Goal: Check status: Check status

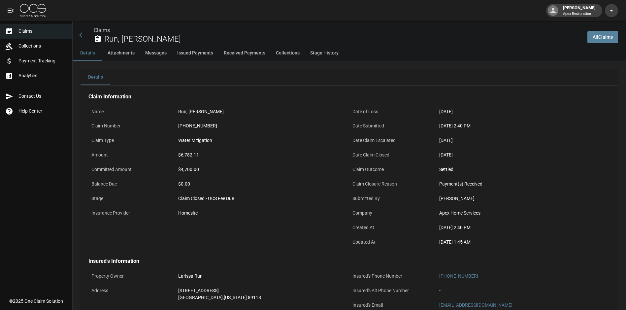
scroll to position [132, 0]
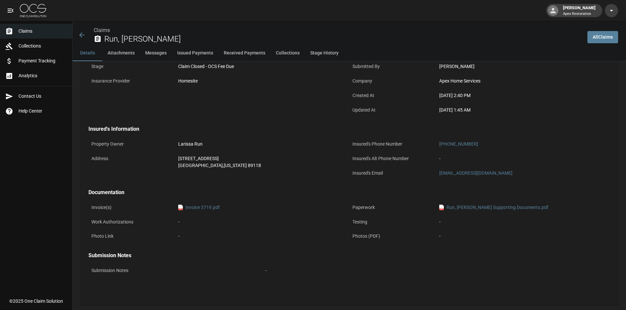
click at [27, 49] on span "Collections" at bounding box center [42, 46] width 49 height 7
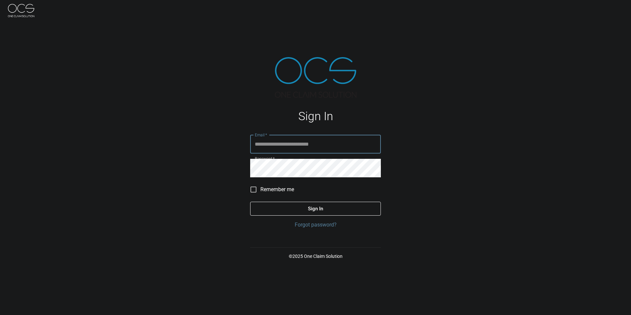
type input "**********"
click at [312, 209] on button "Sign In" at bounding box center [315, 209] width 131 height 14
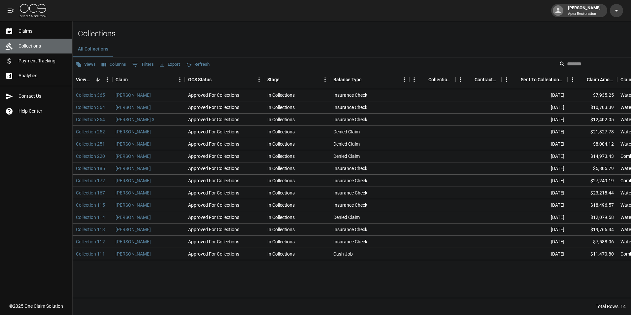
click at [27, 50] on link "Collections" at bounding box center [36, 46] width 72 height 15
click at [37, 70] on link "Analytics" at bounding box center [36, 75] width 72 height 15
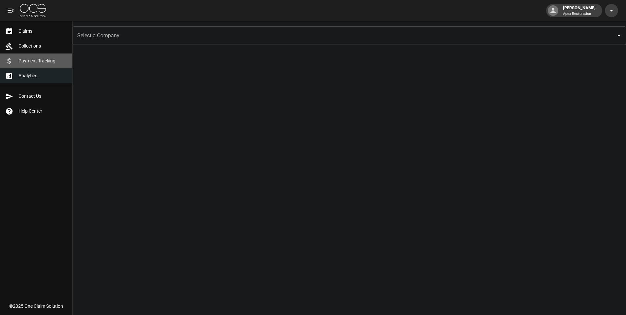
click at [35, 59] on span "Payment Tracking" at bounding box center [42, 60] width 49 height 7
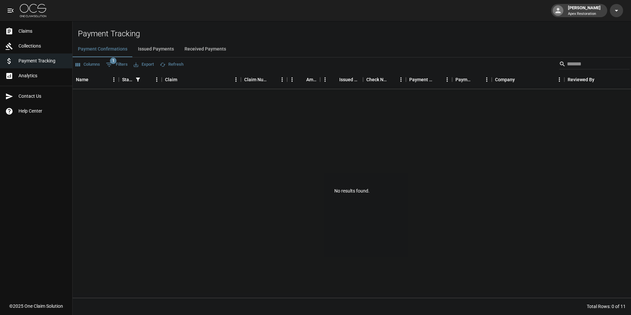
click at [13, 8] on icon "open drawer" at bounding box center [11, 11] width 8 height 8
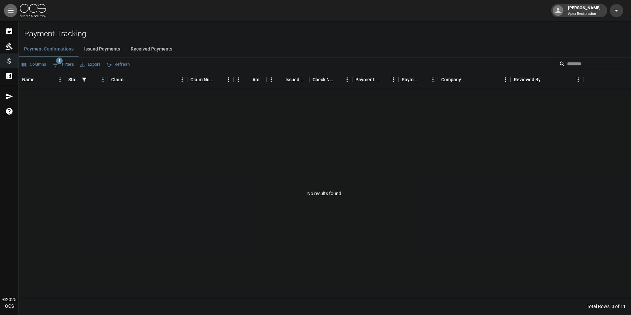
click at [13, 8] on icon "open drawer" at bounding box center [11, 11] width 8 height 8
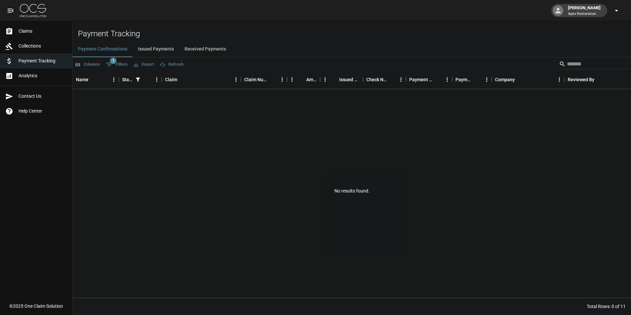
click at [618, 8] on icon "button" at bounding box center [616, 11] width 8 height 8
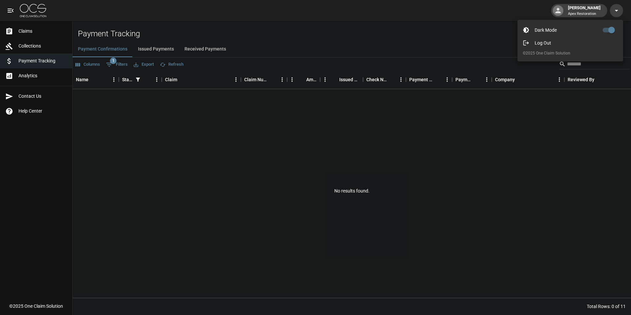
click at [614, 12] on div at bounding box center [315, 157] width 631 height 315
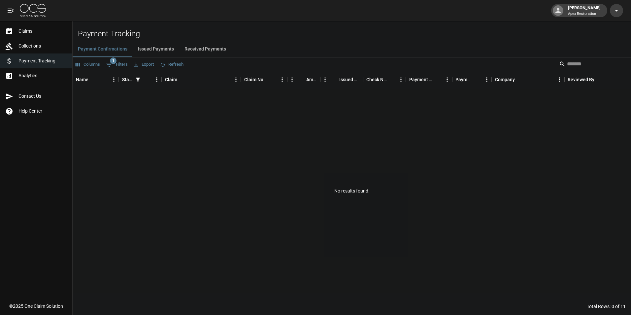
click at [555, 12] on div at bounding box center [558, 10] width 11 height 11
click at [557, 11] on icon at bounding box center [558, 11] width 8 height 8
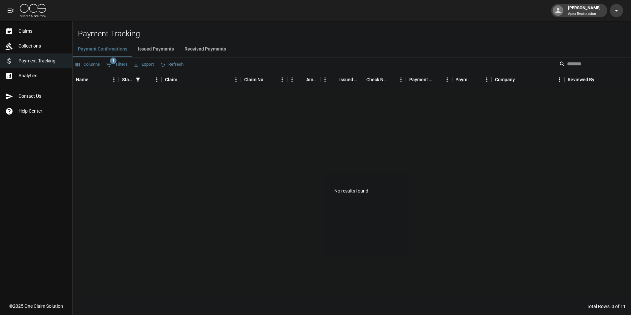
click at [557, 11] on icon at bounding box center [558, 11] width 8 height 8
click at [145, 48] on button "Issued Payments" at bounding box center [156, 49] width 47 height 16
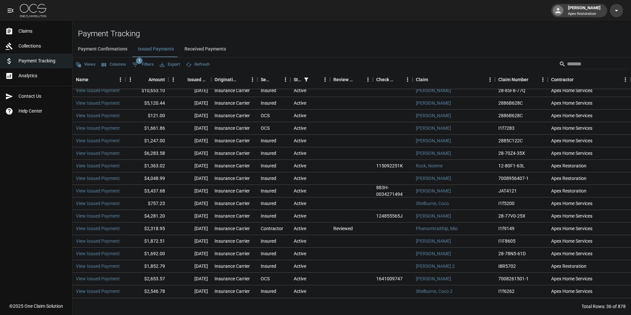
scroll to position [248, 0]
click at [117, 49] on button "Payment Confirmations" at bounding box center [103, 49] width 60 height 16
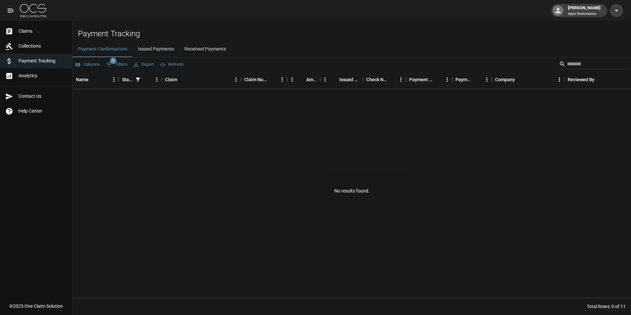
click at [209, 47] on button "Received Payments" at bounding box center [205, 49] width 52 height 16
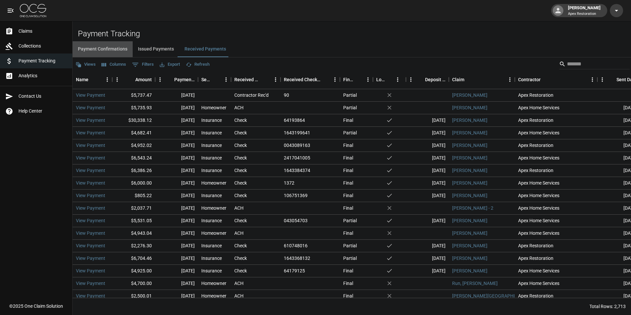
click at [108, 46] on button "Payment Confirmations" at bounding box center [103, 49] width 60 height 16
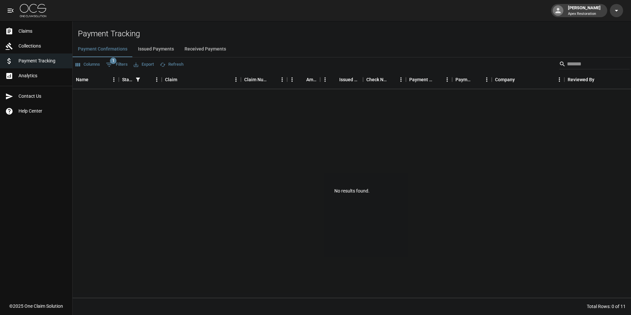
click at [295, 10] on div "Cynthia Thomas Apex Restoration" at bounding box center [315, 10] width 631 height 21
click at [295, 9] on div "Cynthia Thomas Apex Restoration" at bounding box center [315, 10] width 631 height 21
